Goal: Subscribe to service/newsletter

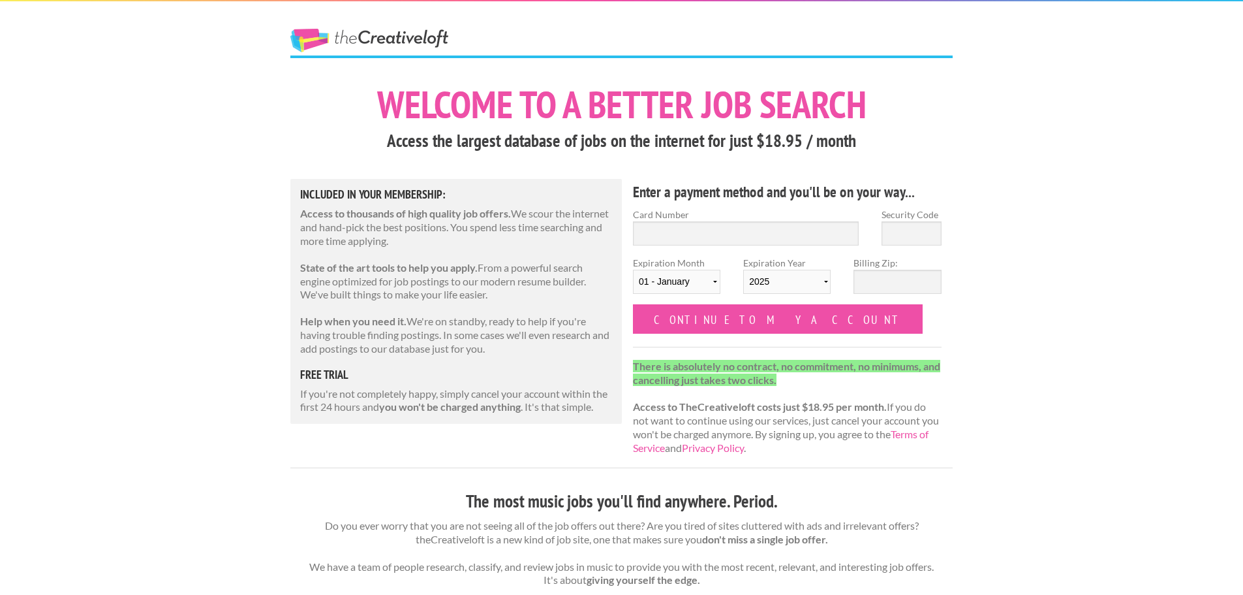
click at [368, 43] on link "The Creative Loft" at bounding box center [369, 40] width 158 height 23
click at [367, 43] on link "The Creative Loft" at bounding box center [369, 40] width 158 height 23
